Goal: Task Accomplishment & Management: Manage account settings

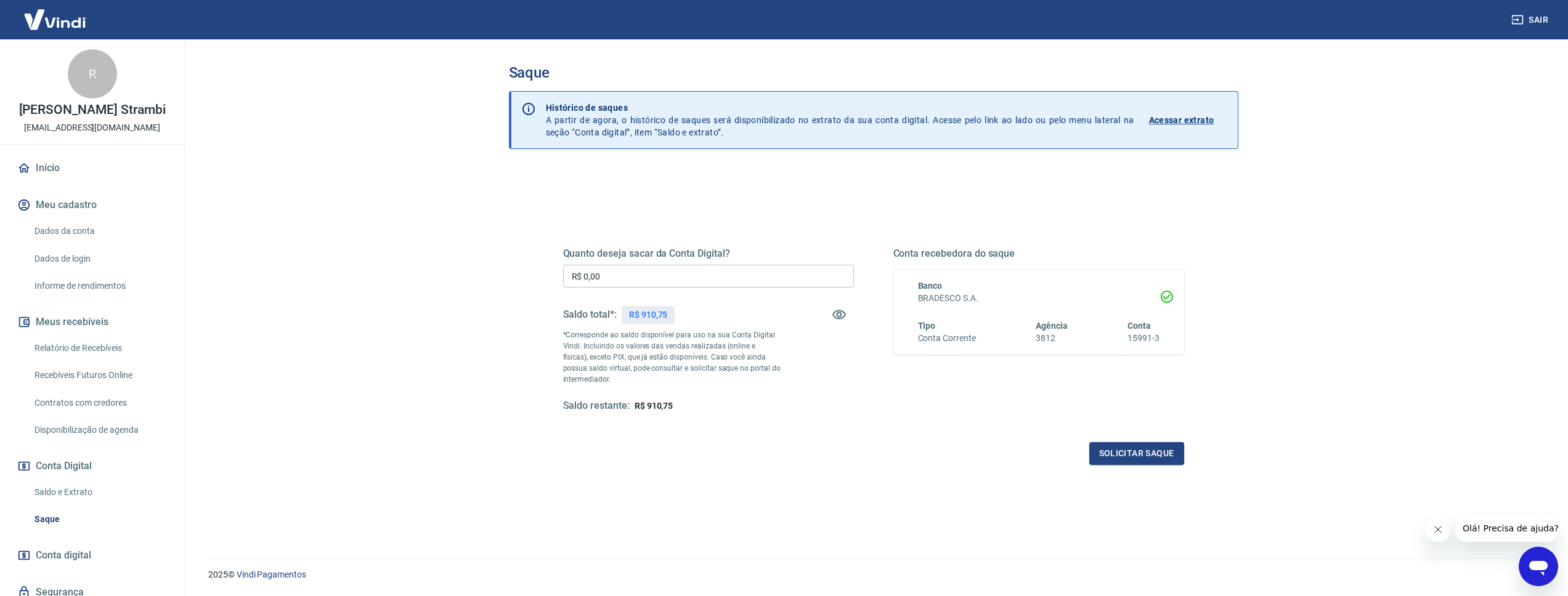
click at [692, 269] on input "R$ 0,00" at bounding box center [708, 276] width 291 height 23
type input "R$ 910,75"
click at [1145, 457] on button "Solicitar saque" at bounding box center [1136, 453] width 95 height 23
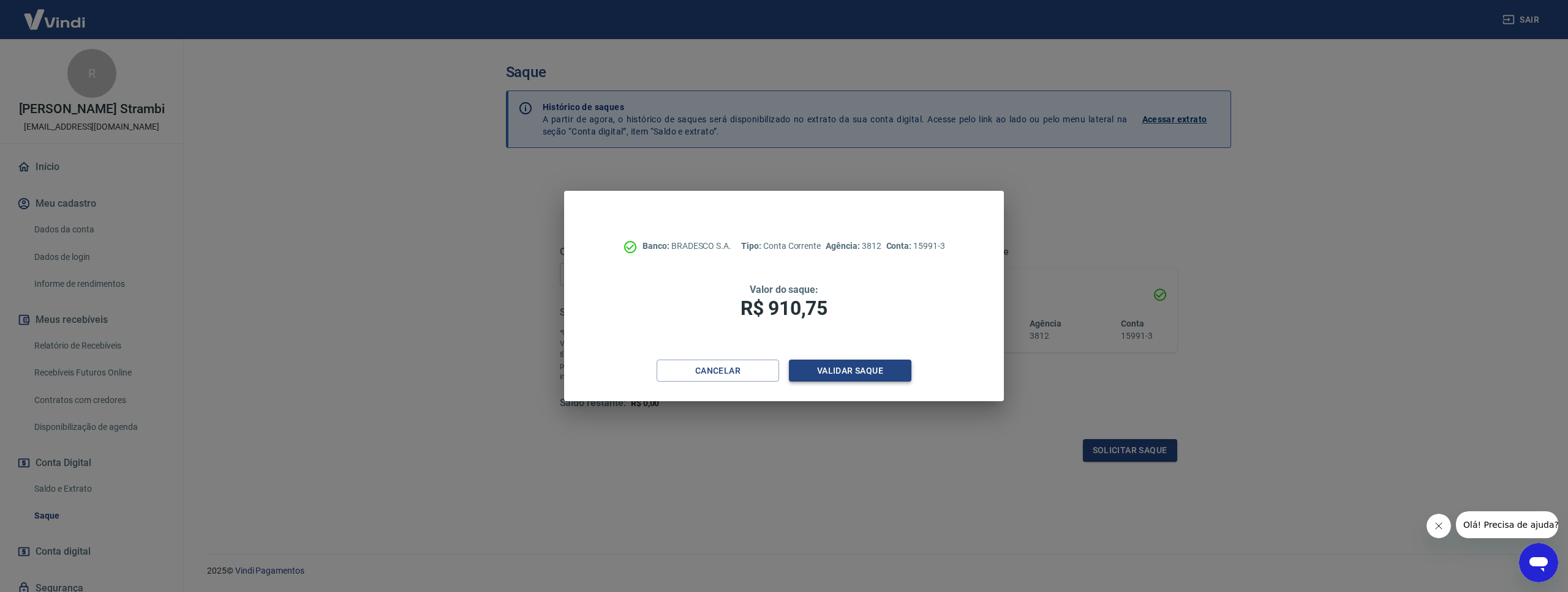
click at [891, 372] on button "Validar saque" at bounding box center [850, 371] width 123 height 23
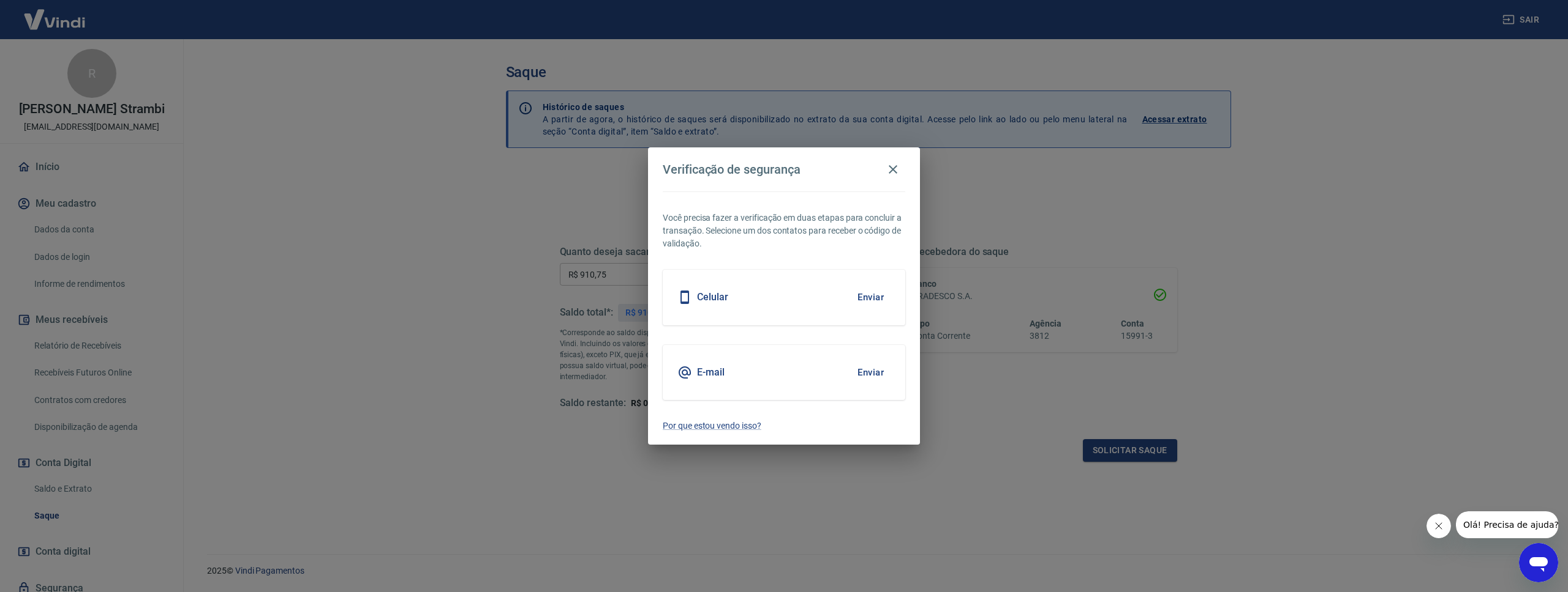
click at [859, 371] on button "Enviar" at bounding box center [870, 373] width 40 height 26
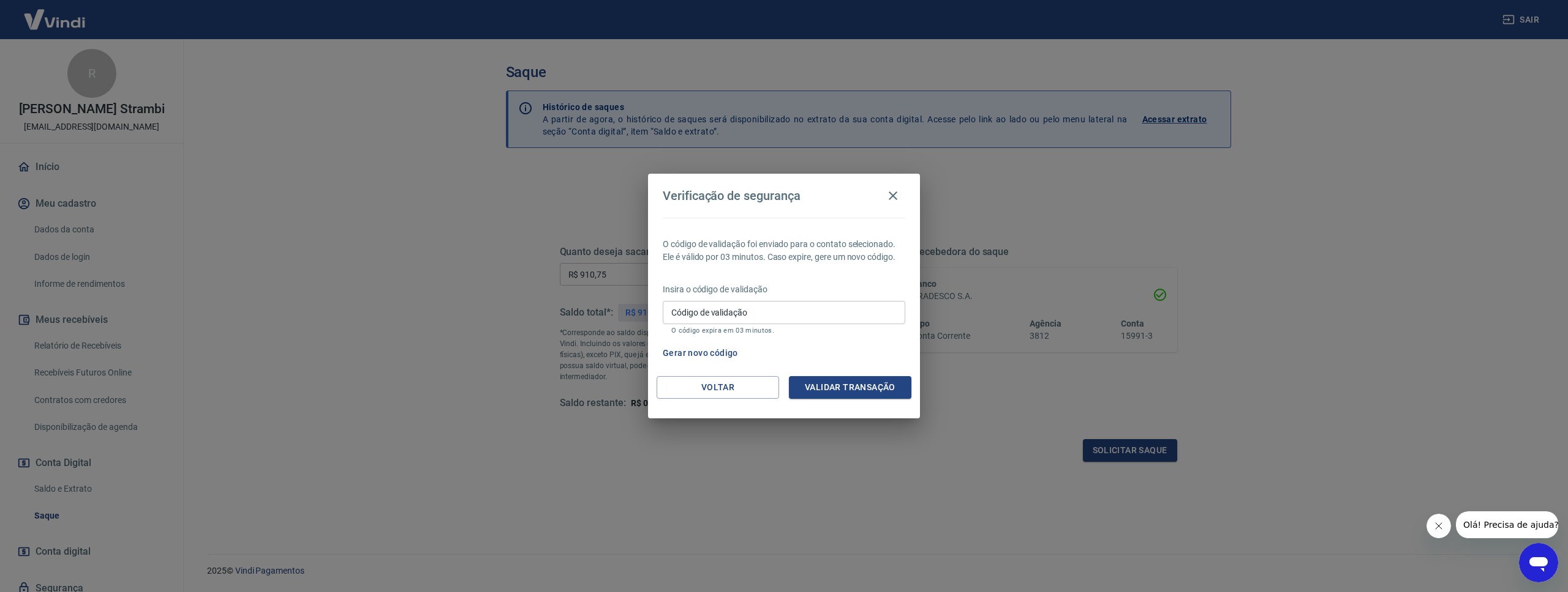
click at [754, 334] on div "Insira o código de validação Código de validação Código de validação O código e…" at bounding box center [784, 310] width 242 height 53
click at [750, 317] on input "Código de validação" at bounding box center [784, 312] width 242 height 23
type input "220003"
click at [847, 383] on button "Validar transação" at bounding box center [850, 387] width 123 height 23
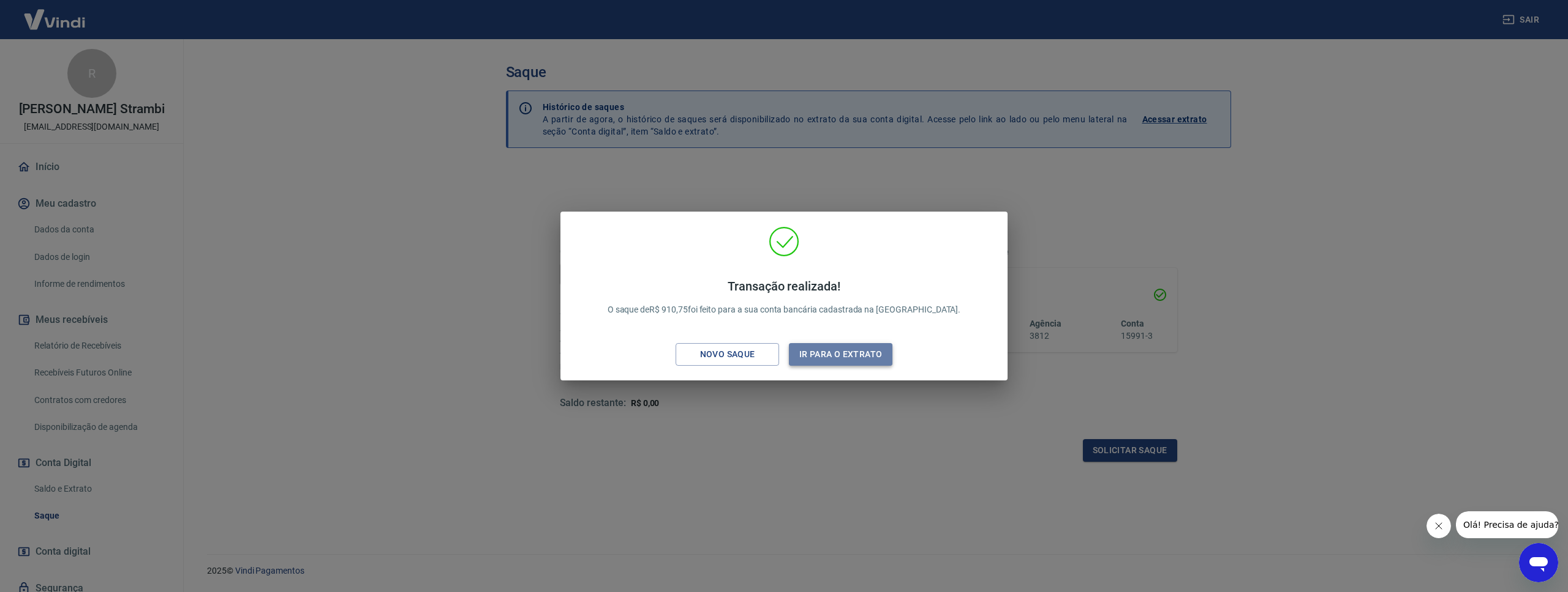
click at [828, 349] on button "Ir para o extrato" at bounding box center [840, 354] width 103 height 23
